Goal: Download file/media

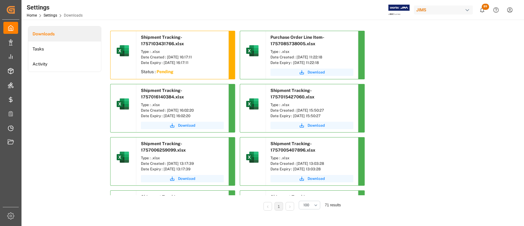
click at [85, 116] on div "Downloads Tasks Activity" at bounding box center [64, 122] width 73 height 193
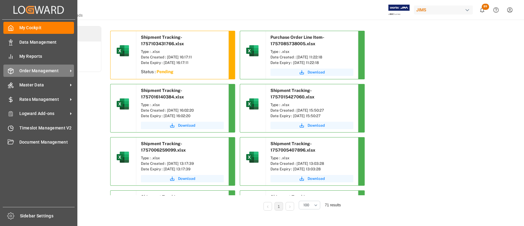
click at [48, 71] on span "Order Management" at bounding box center [43, 71] width 48 height 6
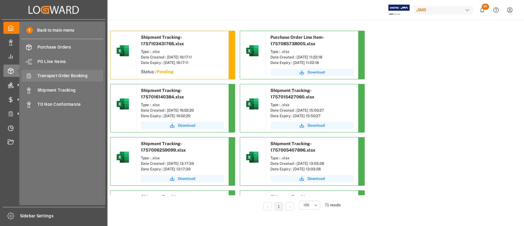
click at [61, 73] on span "Transport Order Booking" at bounding box center [70, 75] width 66 height 6
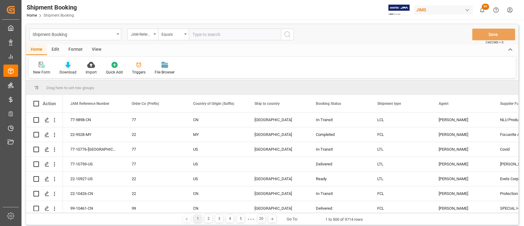
click at [68, 67] on icon at bounding box center [67, 65] width 5 height 6
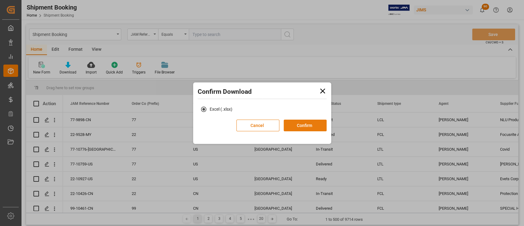
click at [310, 122] on button "Confirm" at bounding box center [305, 125] width 43 height 12
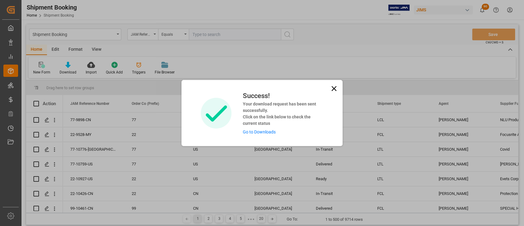
click at [271, 132] on link "Go to Downloads" at bounding box center [258, 131] width 33 height 5
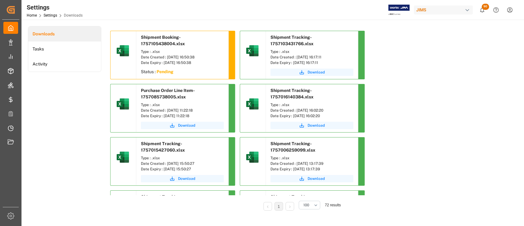
click at [70, 115] on div "Downloads Tasks Activity" at bounding box center [64, 122] width 73 height 193
click at [312, 71] on span "Download" at bounding box center [316, 72] width 17 height 6
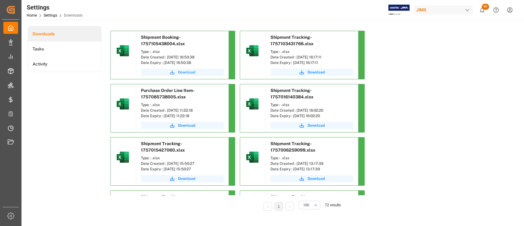
click at [188, 71] on span "Download" at bounding box center [186, 72] width 17 height 6
